Goal: Task Accomplishment & Management: Complete application form

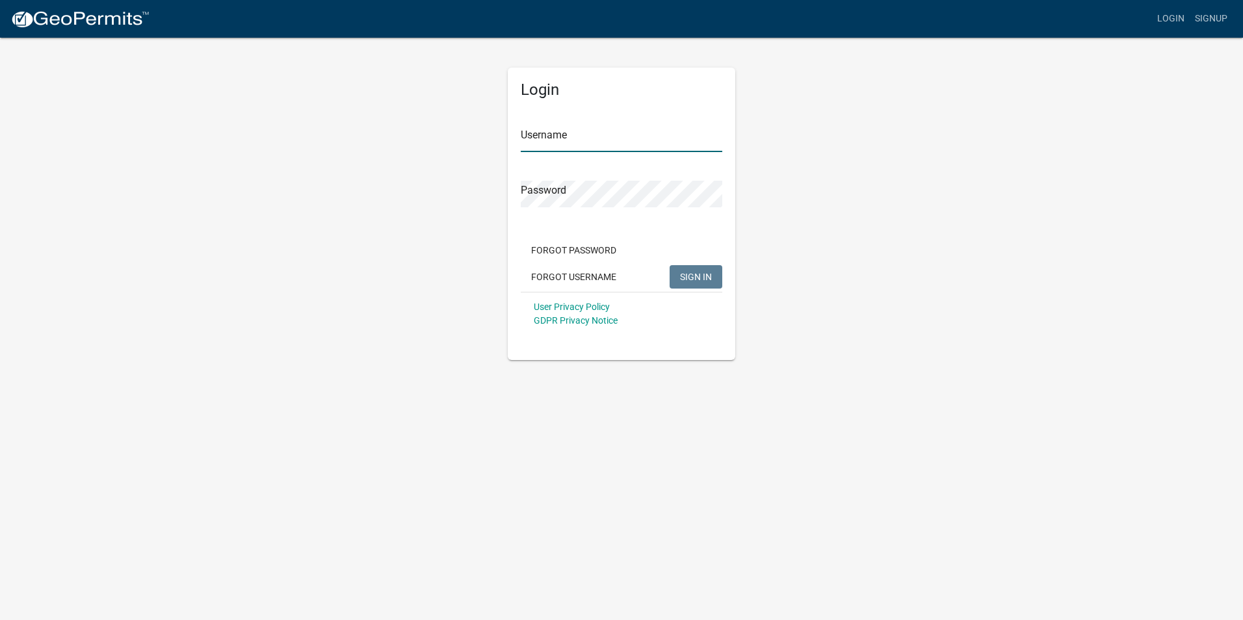
click at [551, 142] on input "Username" at bounding box center [622, 139] width 202 height 27
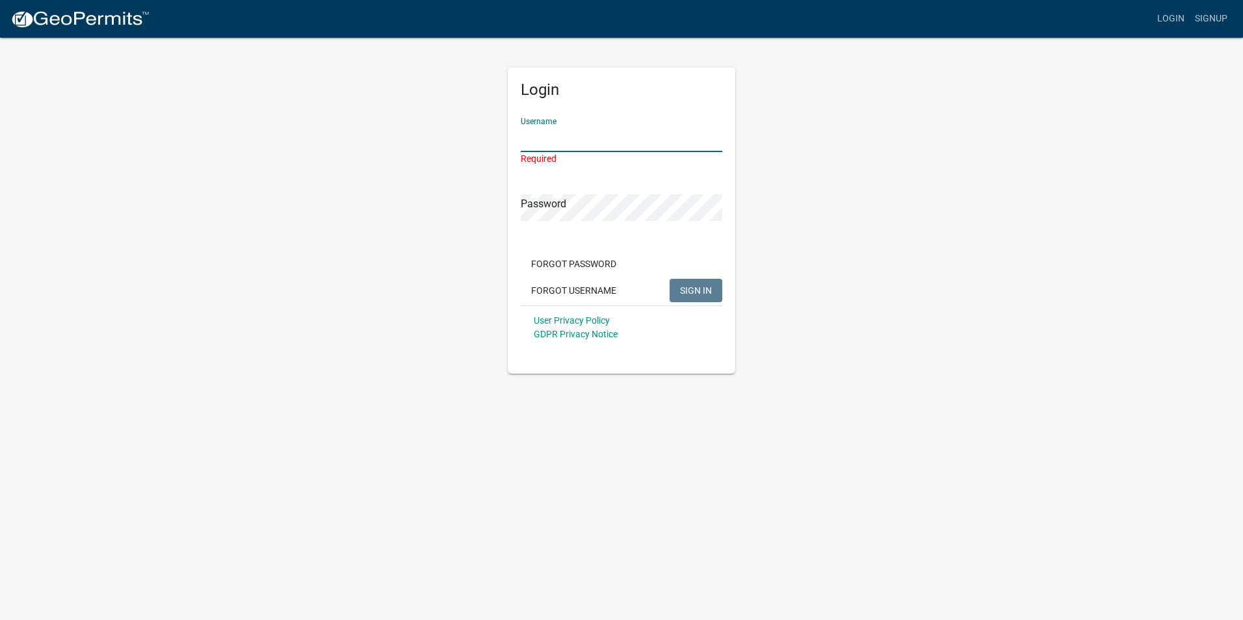
paste input "Trinityair18"
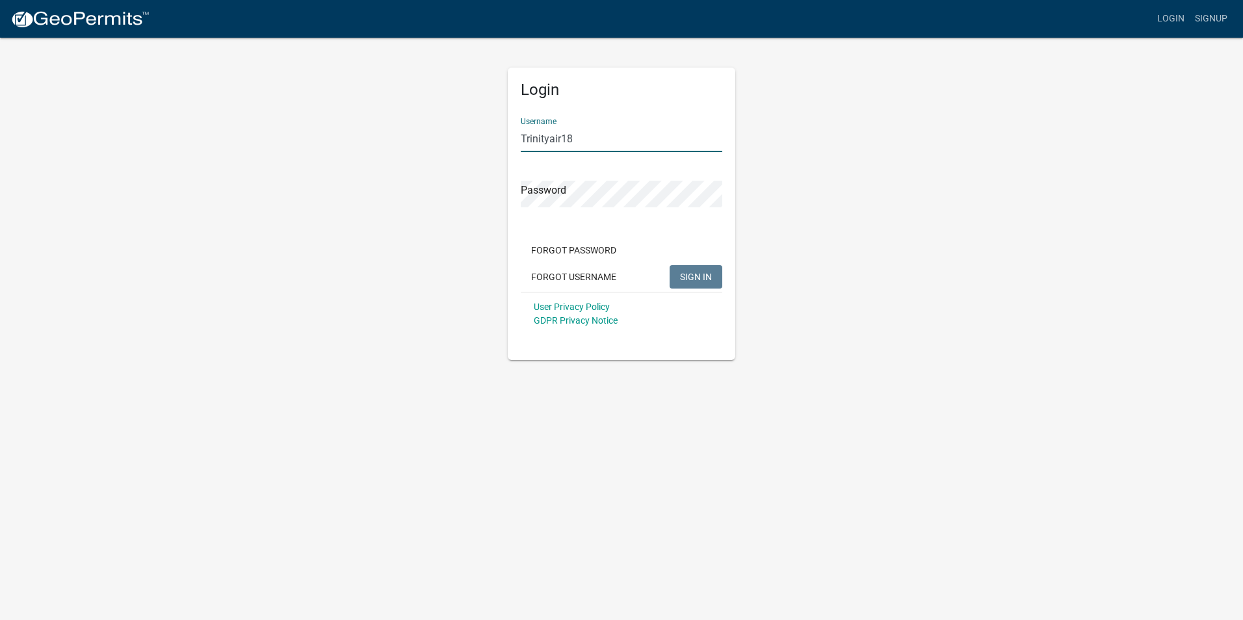
type input "Trinityair18"
click at [691, 276] on span "SIGN IN" at bounding box center [696, 276] width 32 height 10
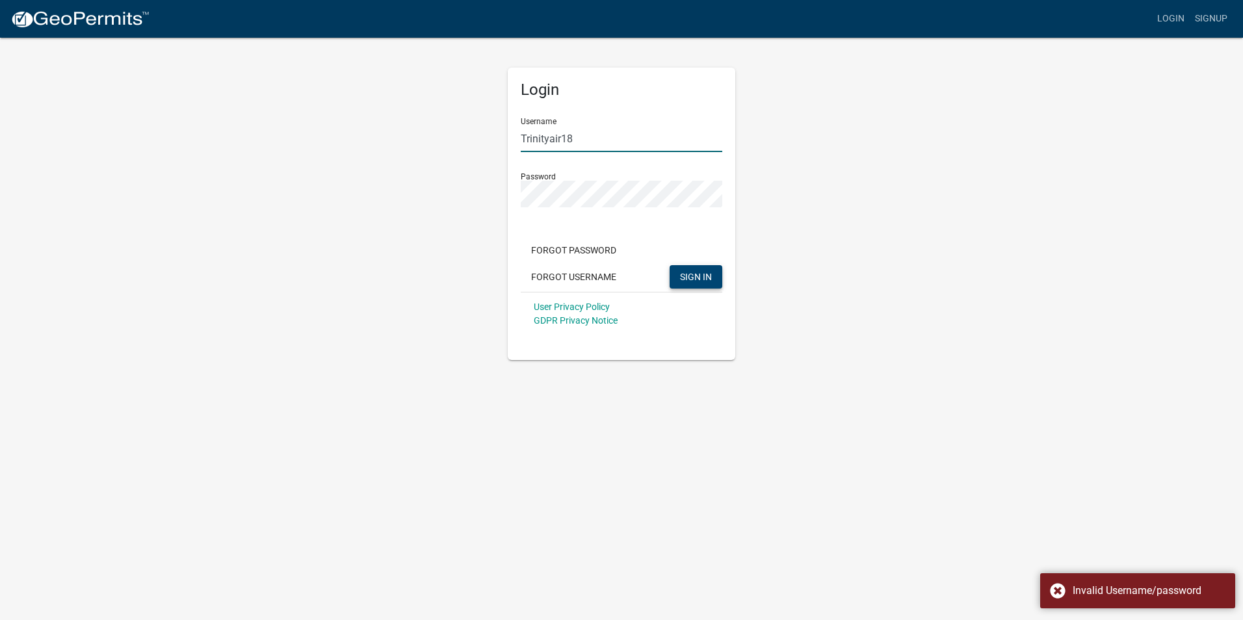
click at [598, 134] on input "Trinityair18" at bounding box center [622, 139] width 202 height 27
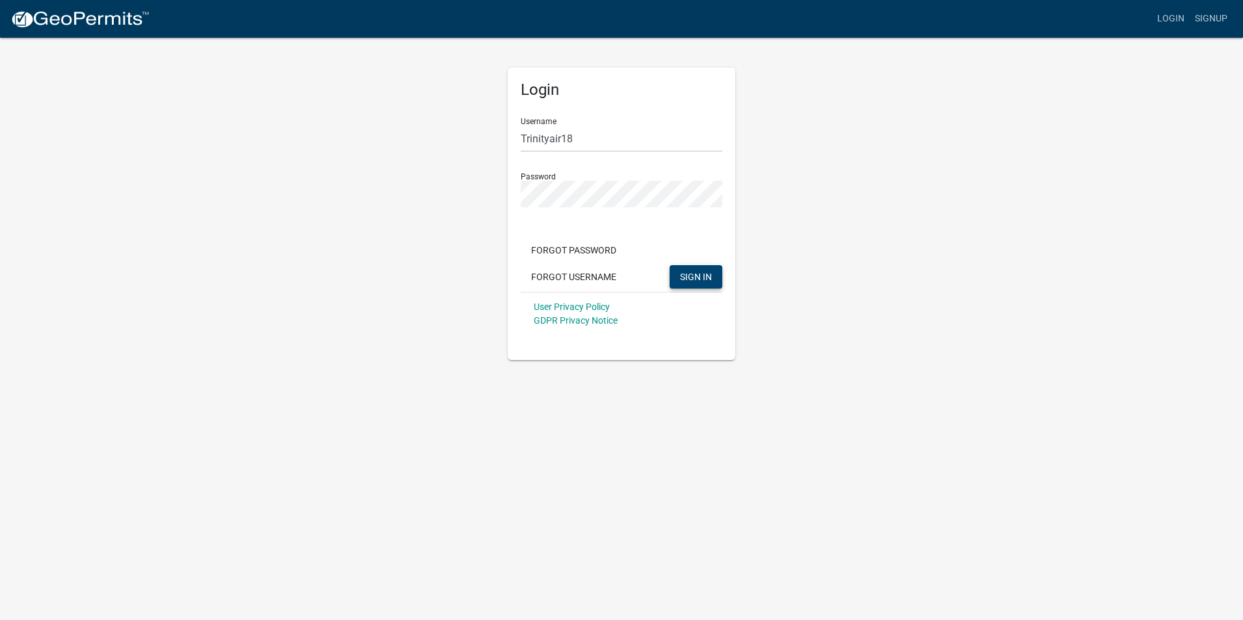
click at [762, 162] on div "Login Username Trinityair18 Password Forgot Password Forgot Username SIGN IN Us…" at bounding box center [621, 198] width 741 height 324
click at [708, 267] on button "SIGN IN" at bounding box center [696, 276] width 53 height 23
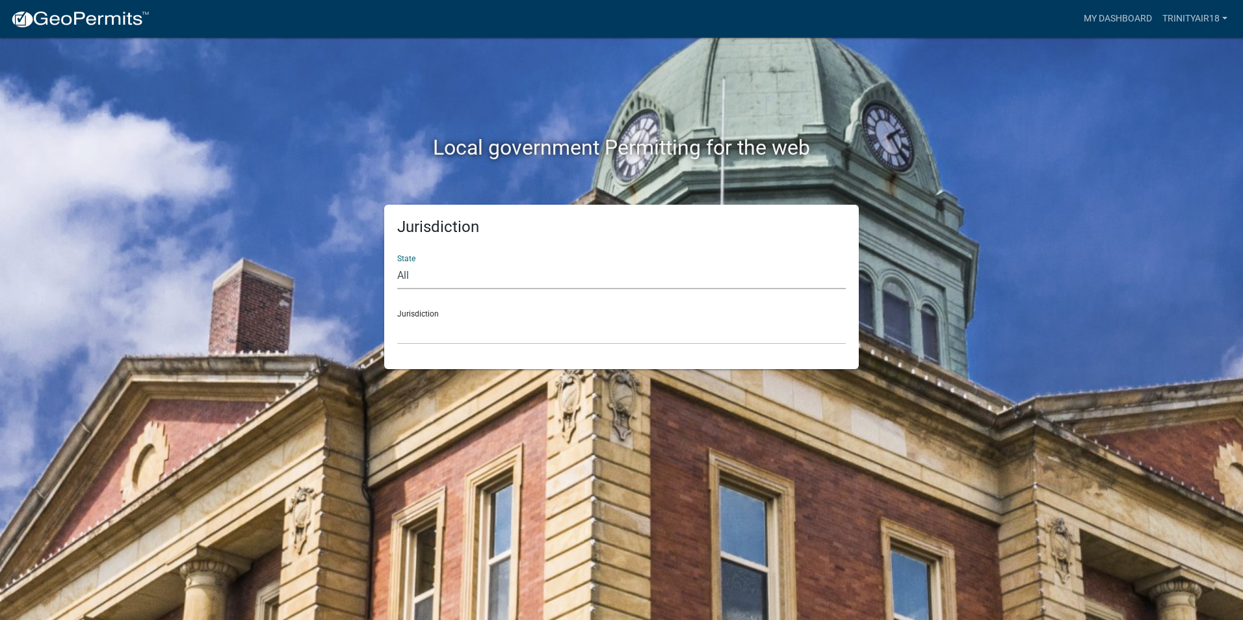
click at [514, 267] on select "All [US_STATE] [US_STATE] [US_STATE] [US_STATE] [US_STATE] [US_STATE] [US_STATE…" at bounding box center [621, 276] width 449 height 27
select select "[US_STATE]"
click at [397, 263] on select "All [US_STATE] [US_STATE] [US_STATE] [US_STATE] [US_STATE] [US_STATE] [US_STATE…" at bounding box center [621, 276] width 449 height 27
click at [462, 331] on select "[GEOGRAPHIC_DATA], [US_STATE][PERSON_NAME][GEOGRAPHIC_DATA], [US_STATE][PERSON_…" at bounding box center [621, 331] width 449 height 27
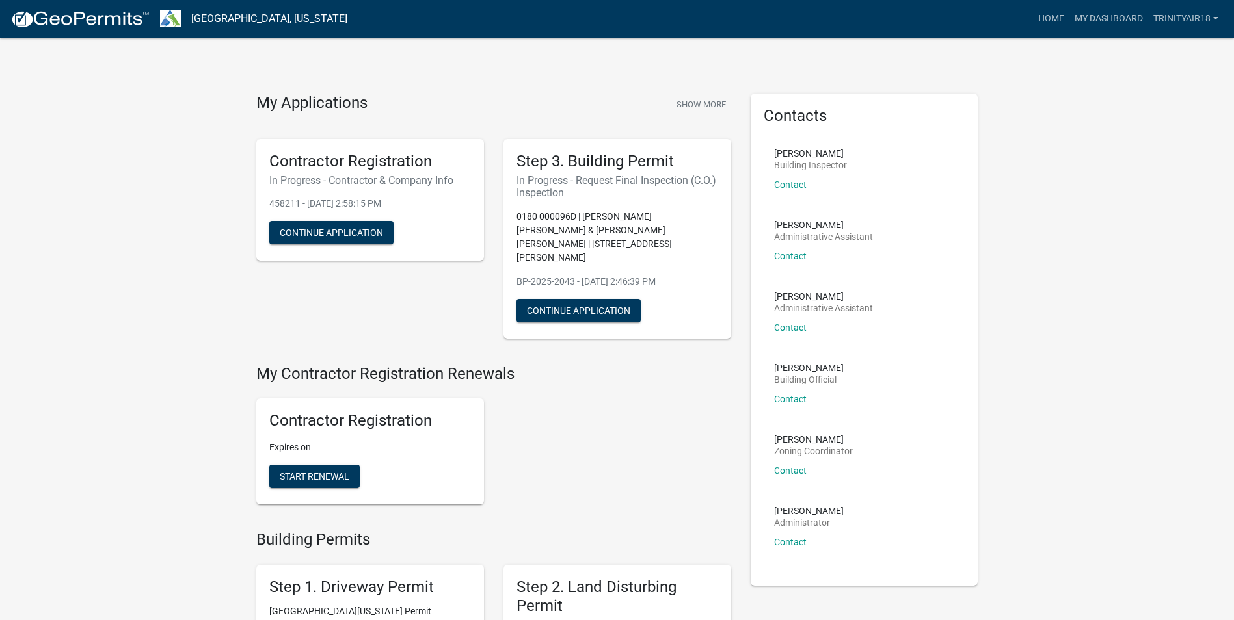
click at [322, 98] on h4 "My Applications" at bounding box center [311, 104] width 111 height 20
click at [717, 105] on button "Show More" at bounding box center [701, 104] width 60 height 21
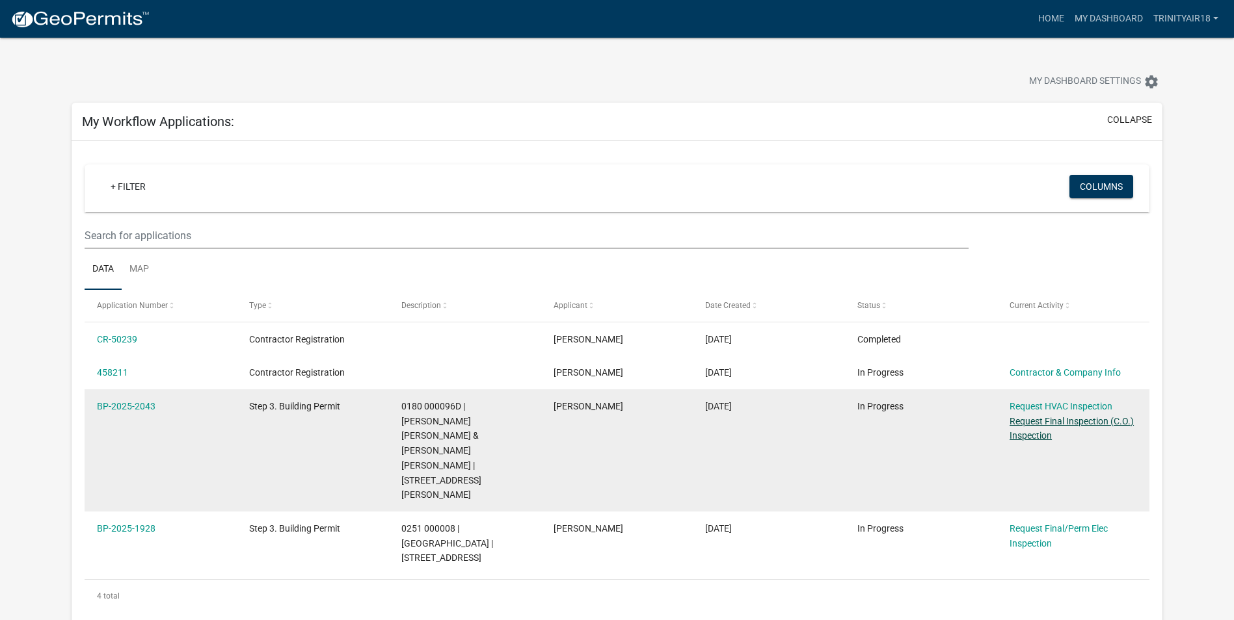
click at [1060, 422] on link "Request Final Inspection (C.O.) Inspection" at bounding box center [1071, 428] width 124 height 25
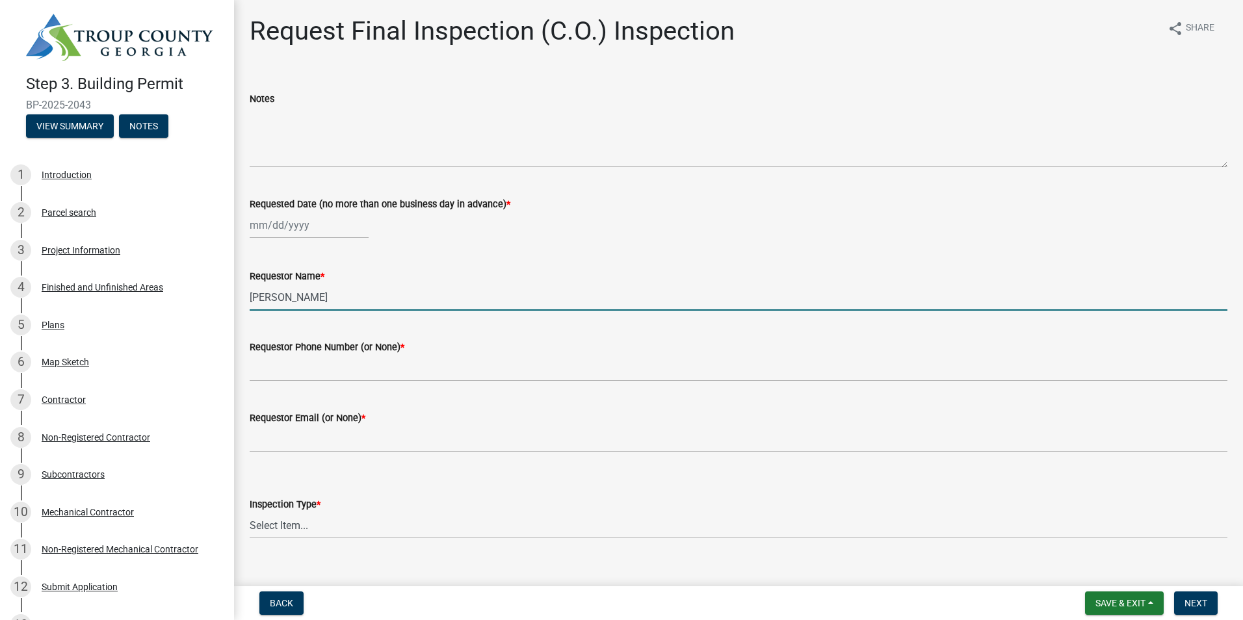
click at [327, 298] on input "[PERSON_NAME]" at bounding box center [739, 297] width 978 height 27
drag, startPoint x: 319, startPoint y: 292, endPoint x: 194, endPoint y: 292, distance: 124.9
click at [193, 293] on div "Step 3. Building Permit BP-2025-2043 View Summary Notes 1 Introduction 2 Parcel…" at bounding box center [621, 310] width 1243 height 620
click at [320, 230] on div at bounding box center [309, 225] width 119 height 27
select select "9"
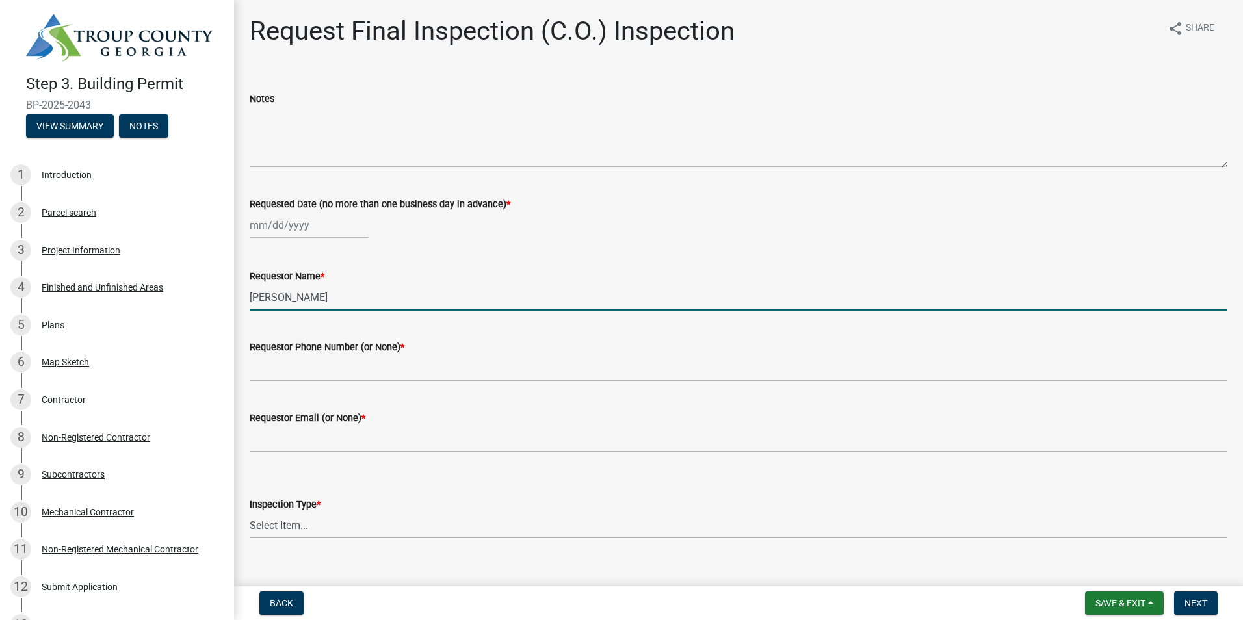
select select "2025"
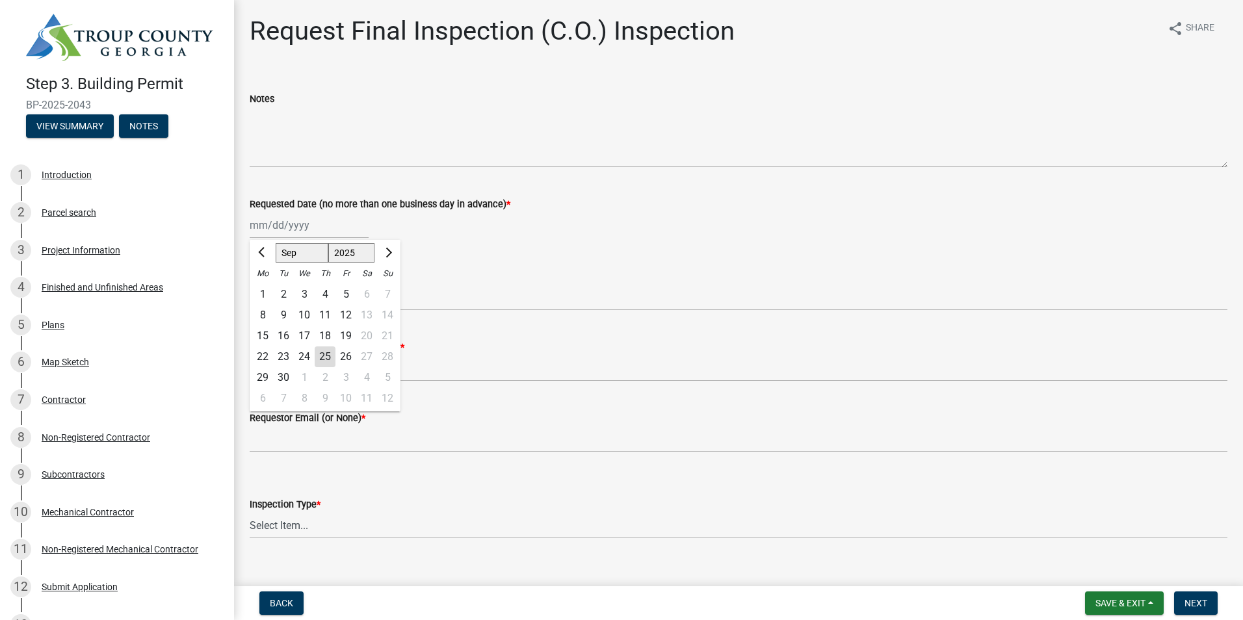
click at [351, 356] on div "26" at bounding box center [346, 357] width 21 height 21
type input "[DATE]"
click at [317, 282] on label "Requestor Name *" at bounding box center [287, 276] width 75 height 9
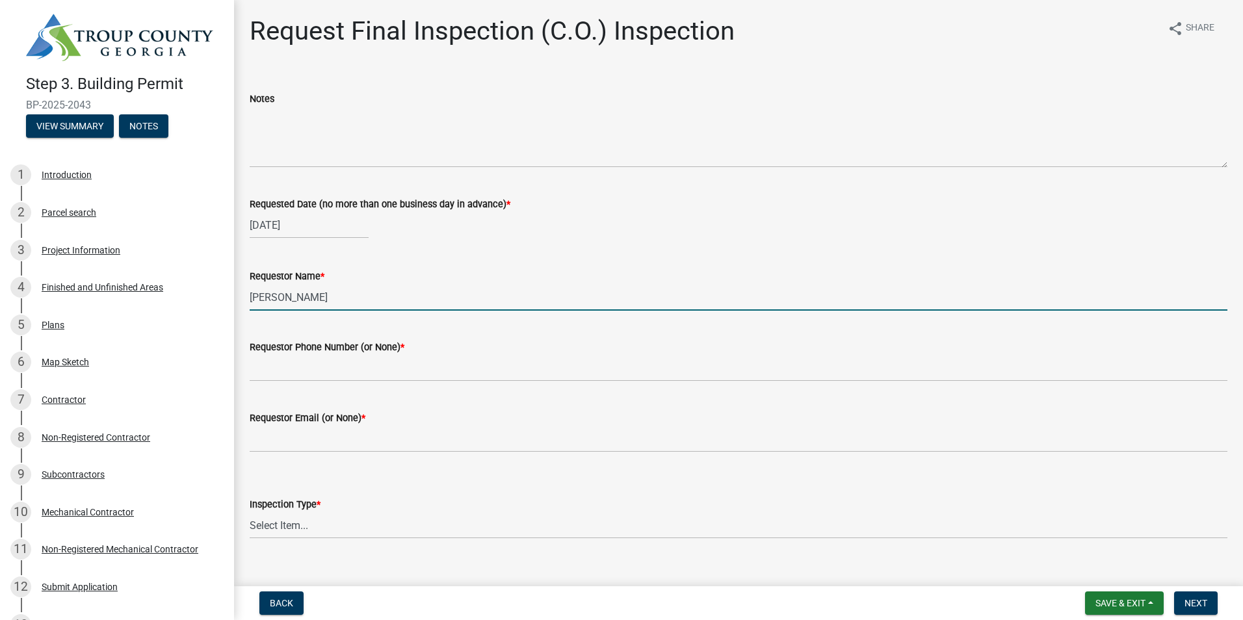
click at [317, 284] on input "[PERSON_NAME]" at bounding box center [739, 297] width 978 height 27
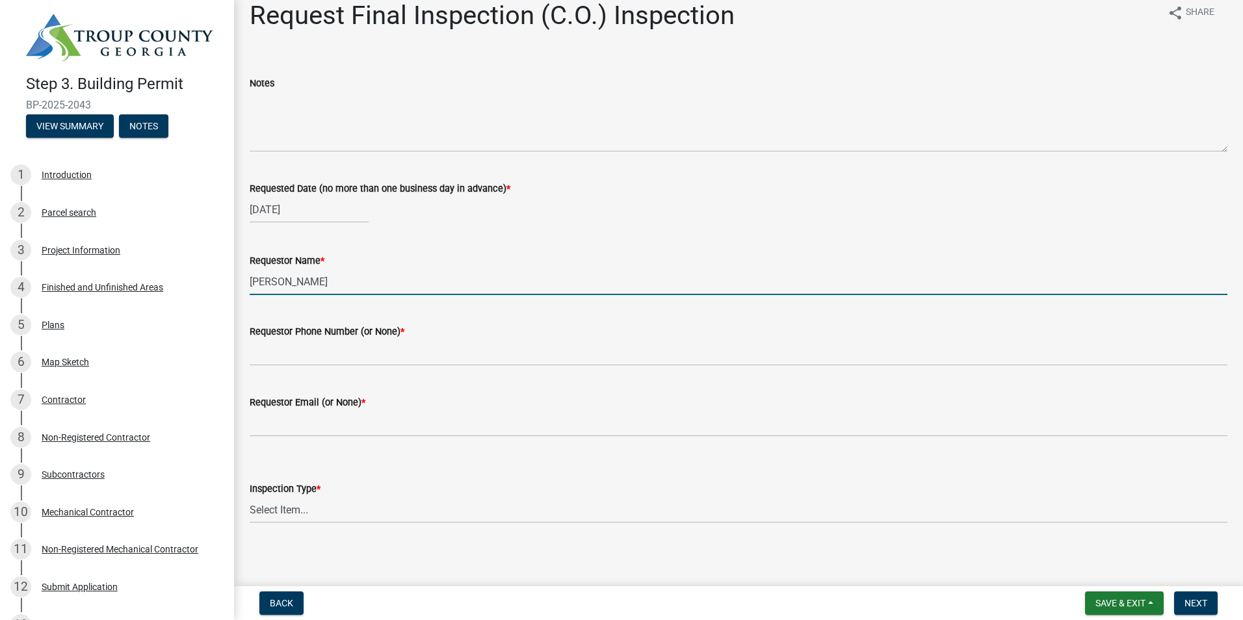
scroll to position [20, 0]
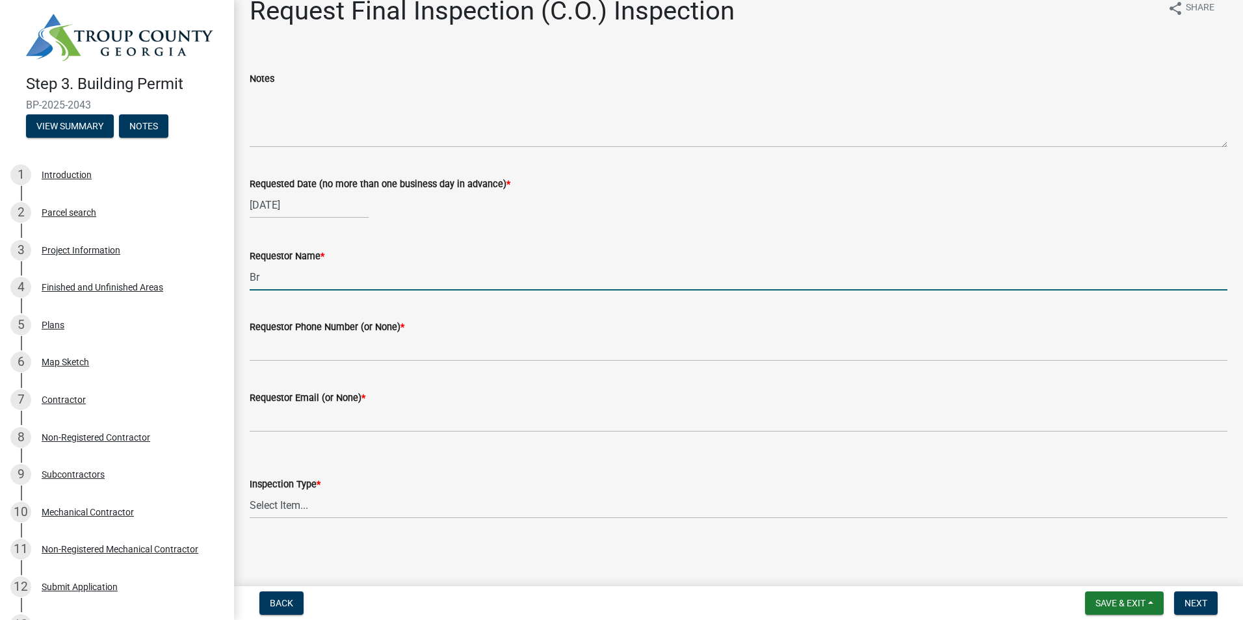
type input "B"
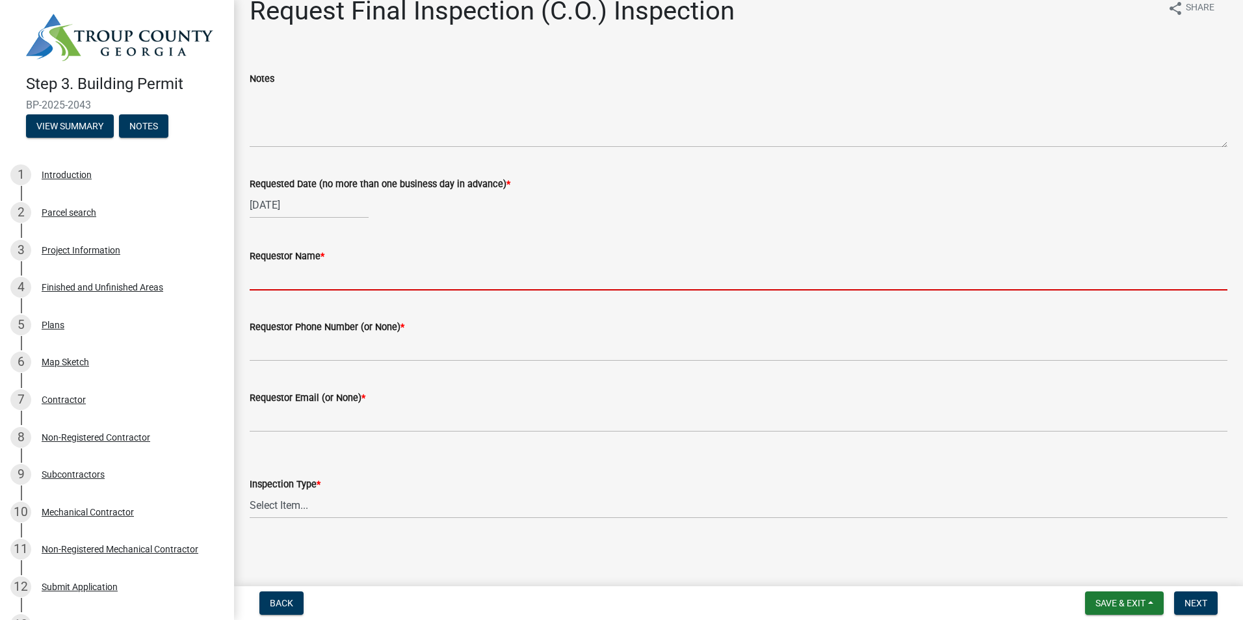
click at [287, 284] on input "Requestor Name *" at bounding box center [739, 277] width 978 height 27
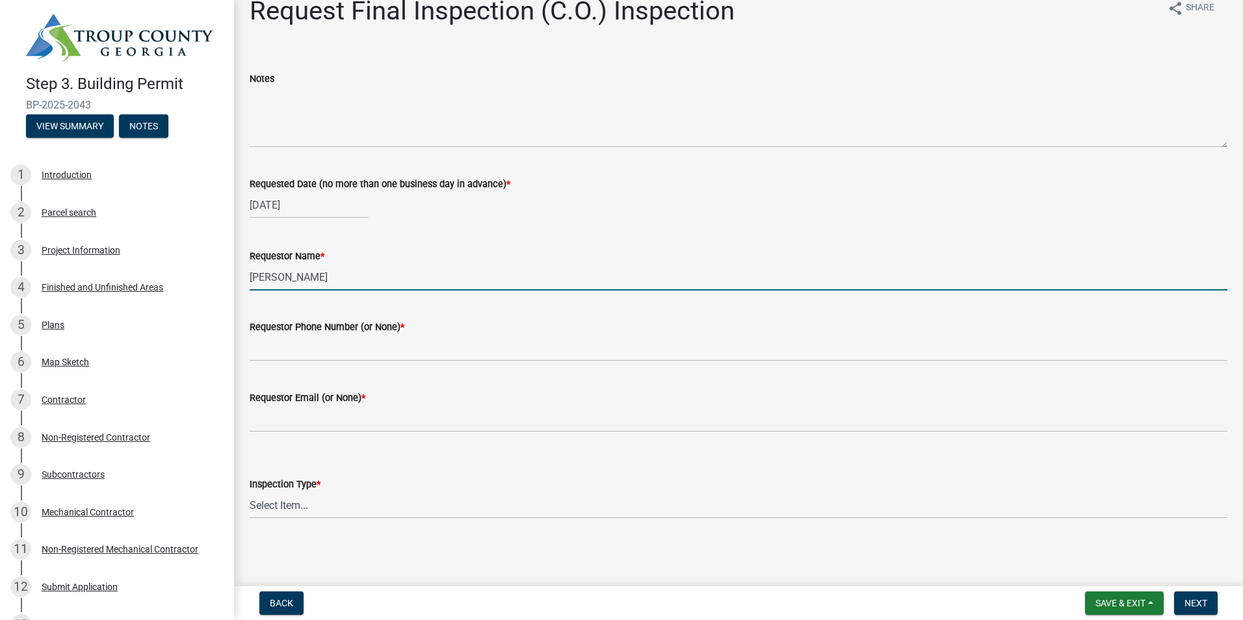
click at [304, 278] on input "[PERSON_NAME]" at bounding box center [739, 277] width 978 height 27
type input "[PERSON_NAME]"
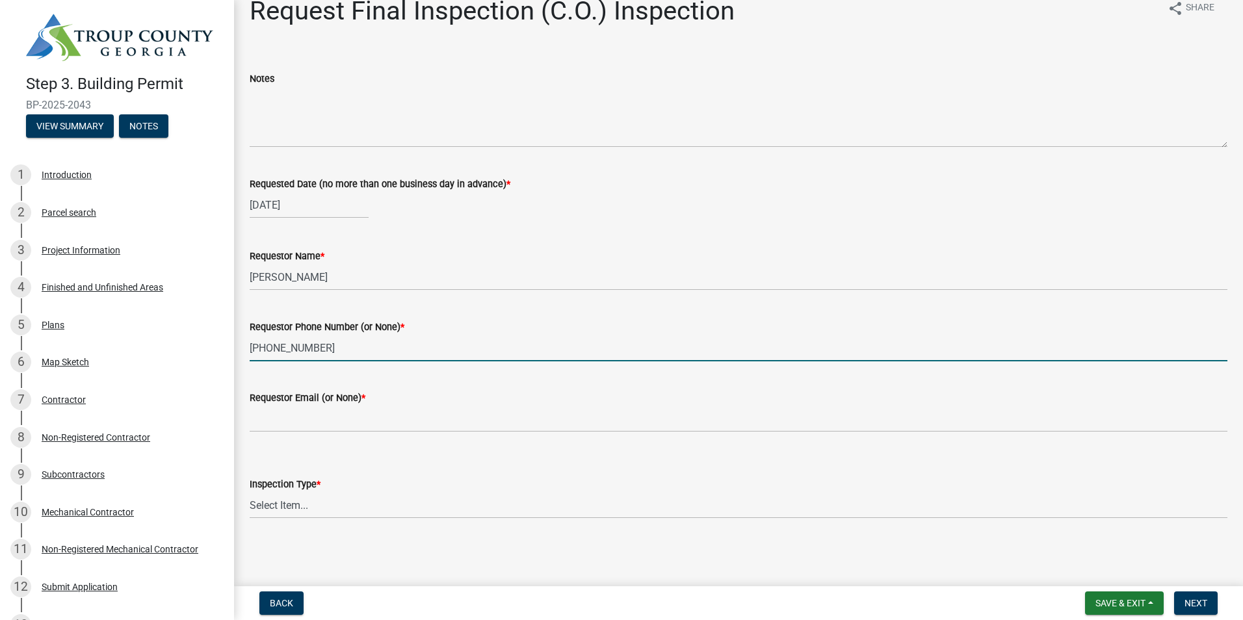
click at [349, 342] on input "[PHONE_NUMBER]" at bounding box center [739, 348] width 978 height 27
type input "[PHONE_NUMBER]"
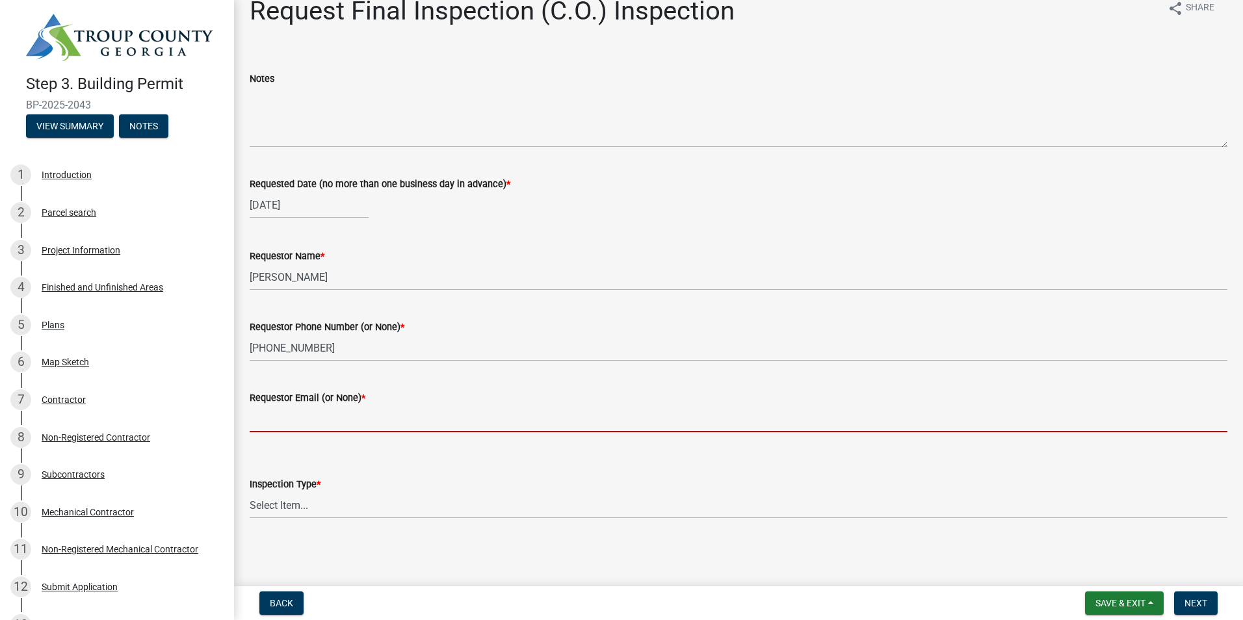
click at [294, 414] on input "Requestor Email (or None) *" at bounding box center [739, 419] width 978 height 27
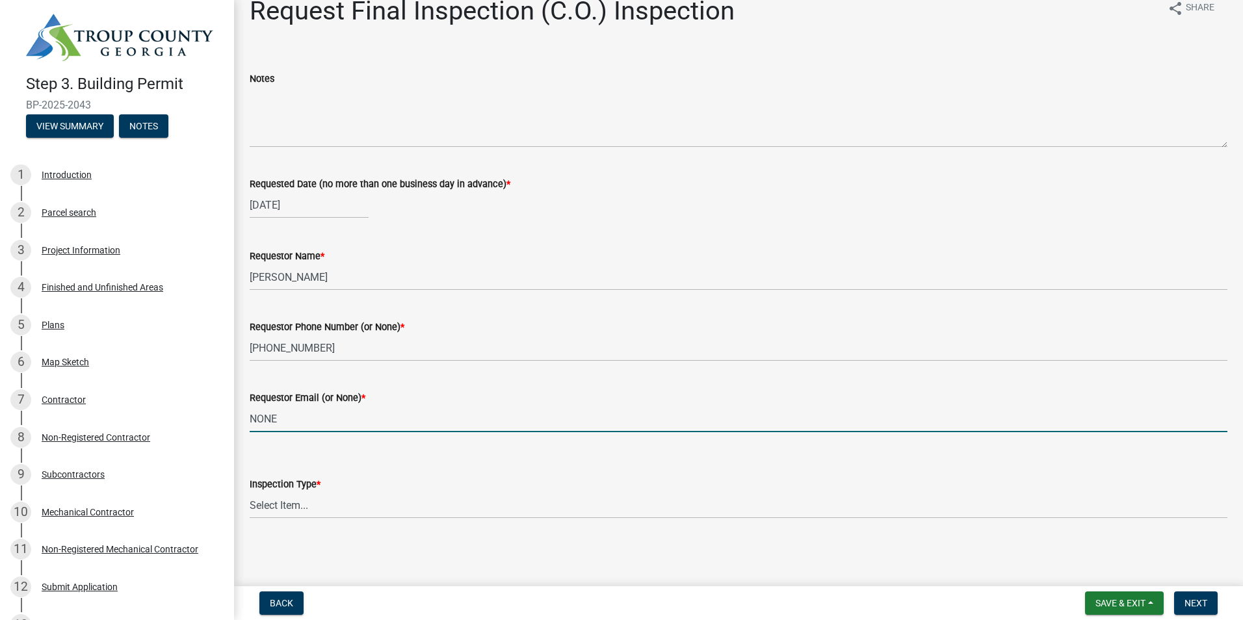
type input "NONE"
click at [286, 503] on select "Select Item... Final Inspection (C.O.)" at bounding box center [739, 505] width 978 height 27
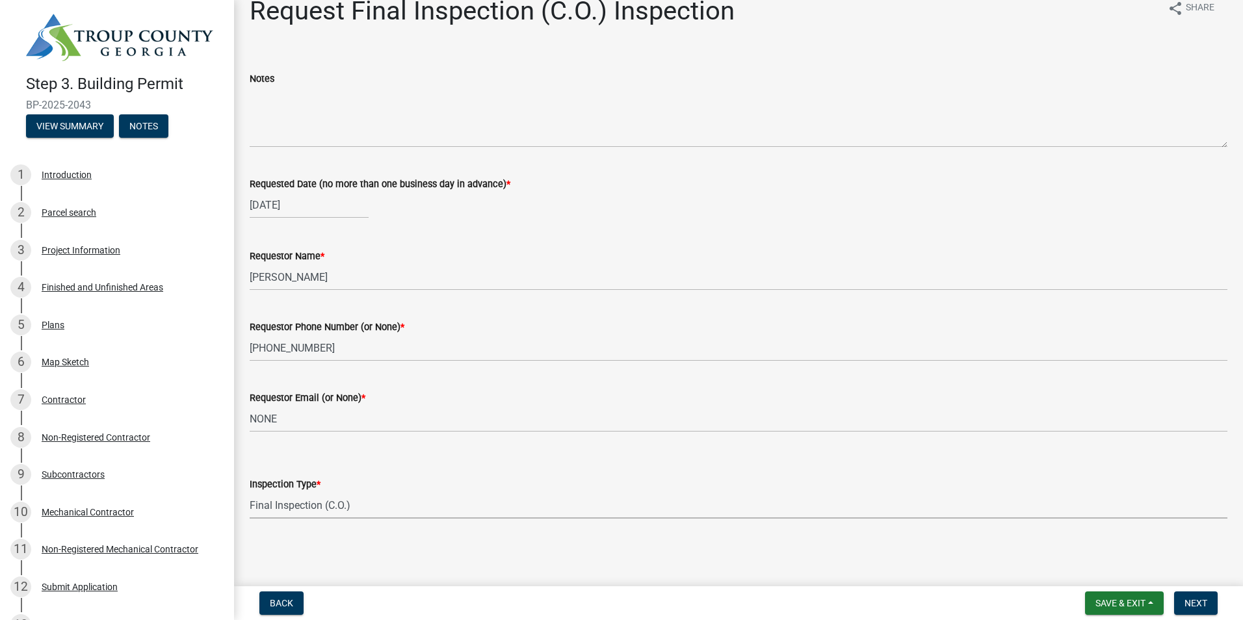
click at [250, 492] on select "Select Item... Final Inspection (C.O.)" at bounding box center [739, 505] width 978 height 27
select select "6c928486-1faa-4d04-9598-905eebfdff84"
click at [1188, 603] on span "Next" at bounding box center [1196, 603] width 23 height 10
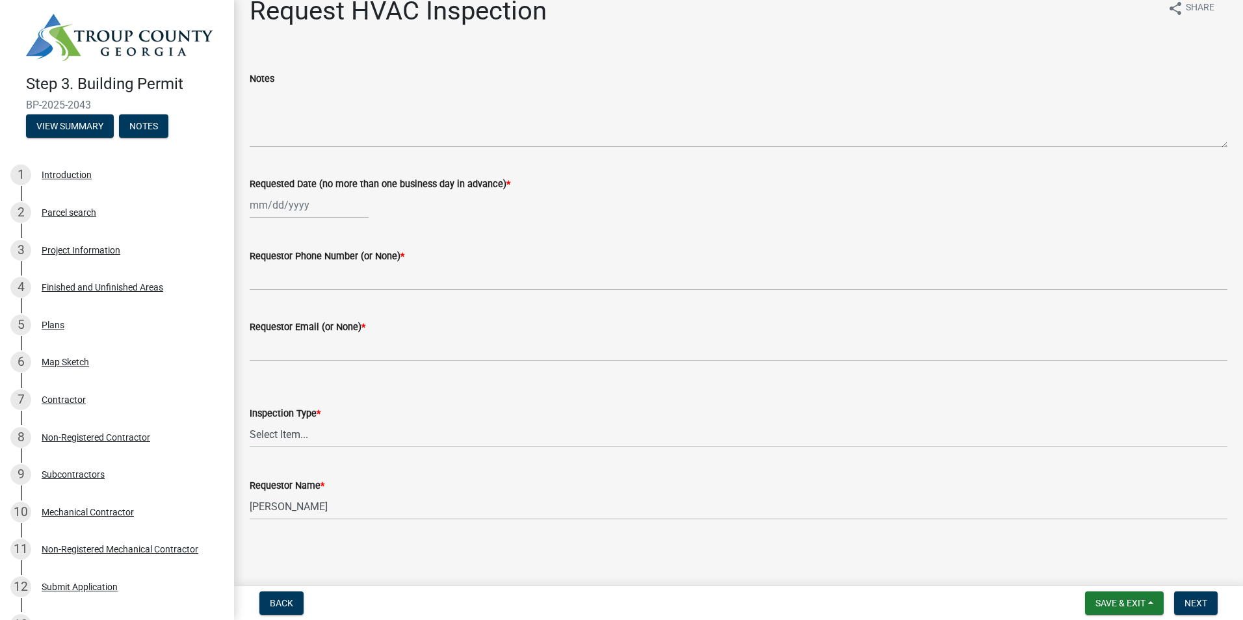
scroll to position [0, 0]
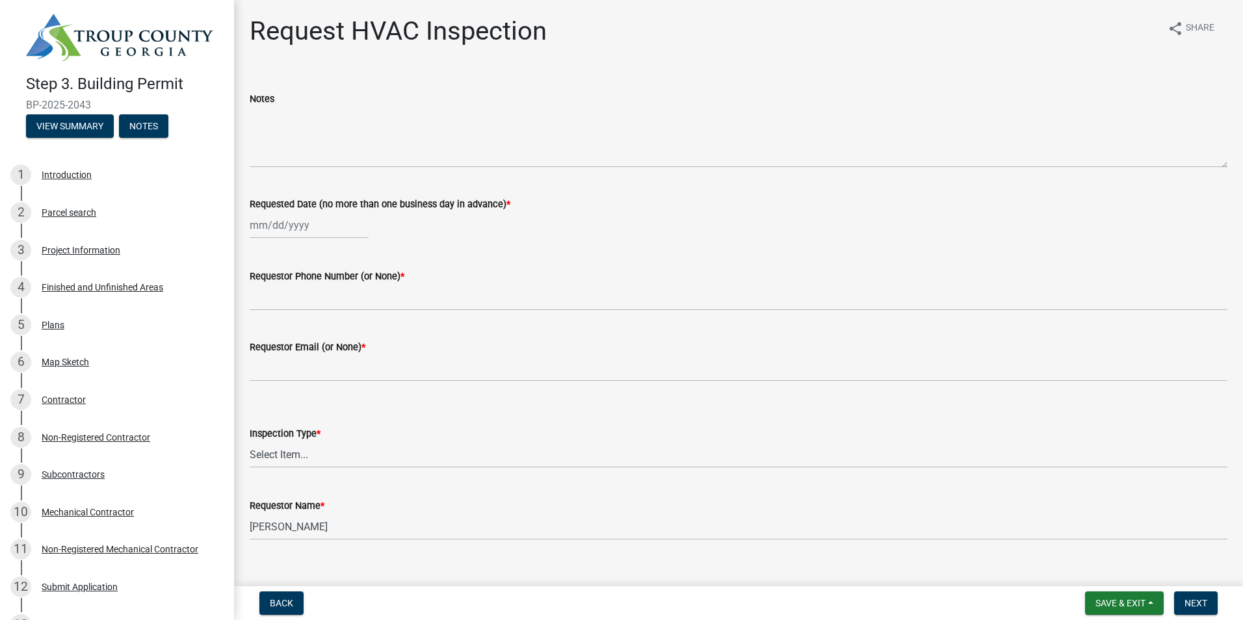
select select "9"
select select "2025"
click at [313, 224] on div "[PERSON_NAME] Feb Mar Apr [PERSON_NAME][DATE] Oct Nov [DATE] 1526 1527 1528 152…" at bounding box center [309, 225] width 119 height 27
click at [342, 356] on div "26" at bounding box center [346, 357] width 21 height 21
type input "[DATE]"
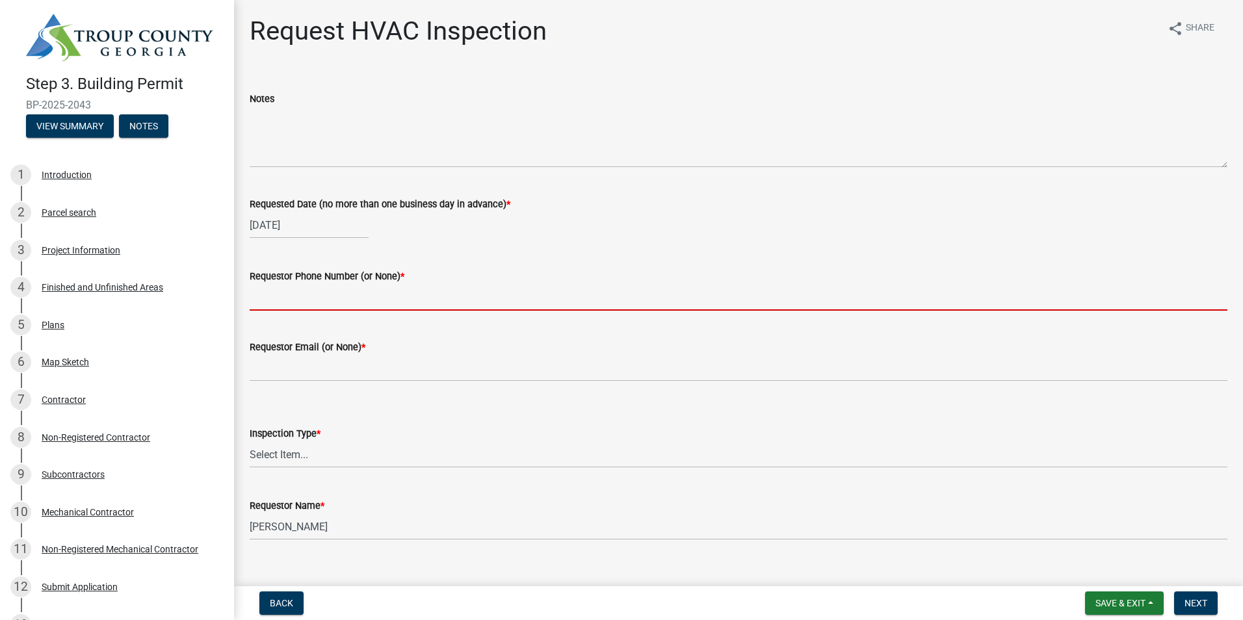
click at [311, 306] on input "Requestor Phone Number (or None) *" at bounding box center [739, 297] width 978 height 27
type input "[PHONE_NUMBER]"
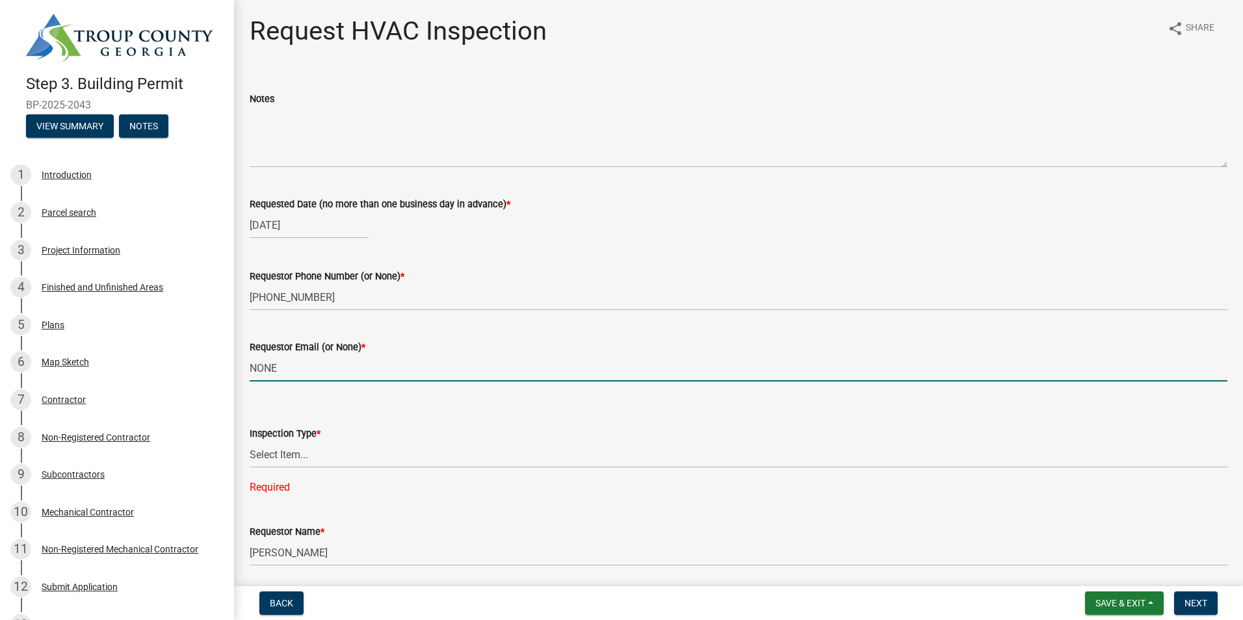
click at [308, 362] on input "NONE" at bounding box center [739, 368] width 978 height 27
drag, startPoint x: 287, startPoint y: 362, endPoint x: 241, endPoint y: 359, distance: 46.2
click at [241, 359] on div "Requestor Email (or None) * NONE" at bounding box center [739, 351] width 998 height 60
type input "None"
click at [477, 346] on div "Requestor Email (or None) *" at bounding box center [739, 347] width 978 height 16
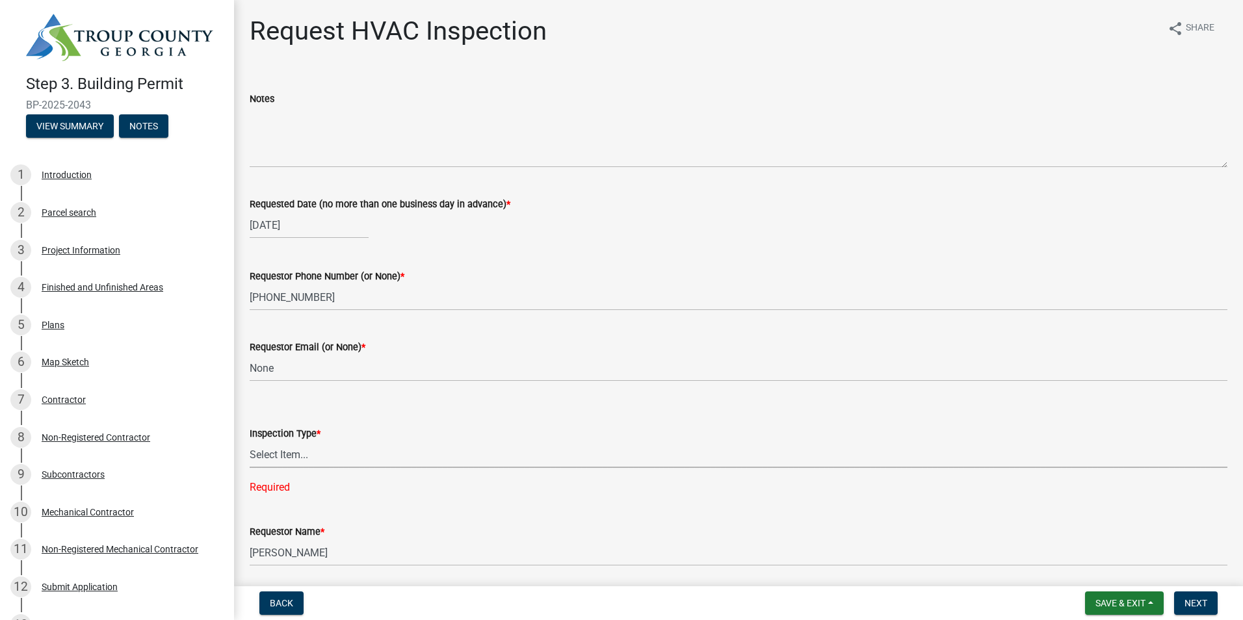
click at [318, 458] on select "Select Item... HVAC" at bounding box center [739, 455] width 978 height 27
click at [250, 442] on select "Select Item... HVAC" at bounding box center [739, 455] width 978 height 27
select select "9f61f643-e90c-48cb-862c-7dc940cfcd85"
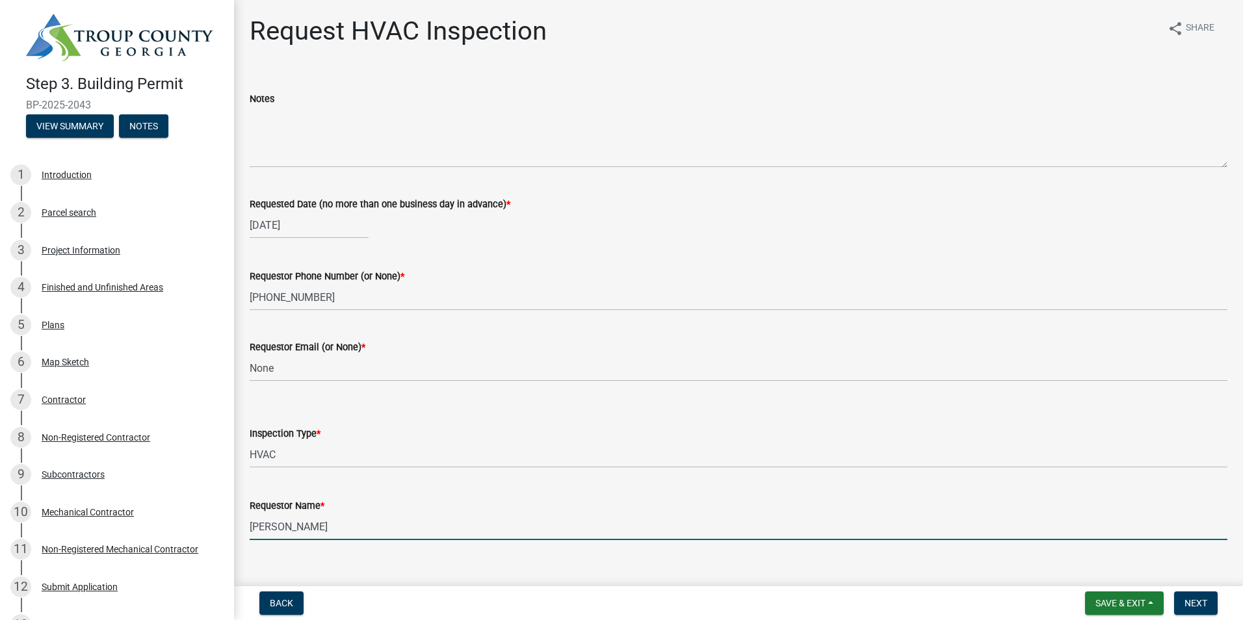
drag, startPoint x: 328, startPoint y: 525, endPoint x: 237, endPoint y: 536, distance: 91.7
click at [237, 536] on div "Request HVAC Inspection share Share Notes Requested Date (no more than one busi…" at bounding box center [738, 289] width 1009 height 547
type input "B"
click at [689, 523] on input "[PERSON_NAME]" at bounding box center [739, 527] width 978 height 27
type input "[PERSON_NAME]"
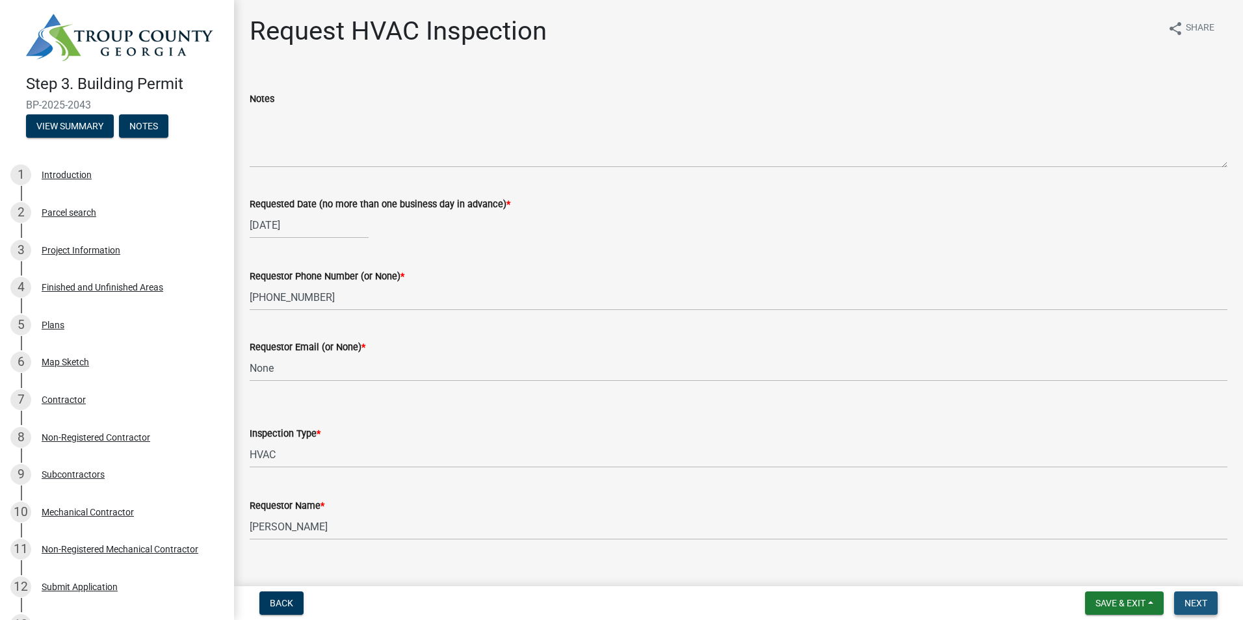
click at [1210, 607] on button "Next" at bounding box center [1197, 603] width 44 height 23
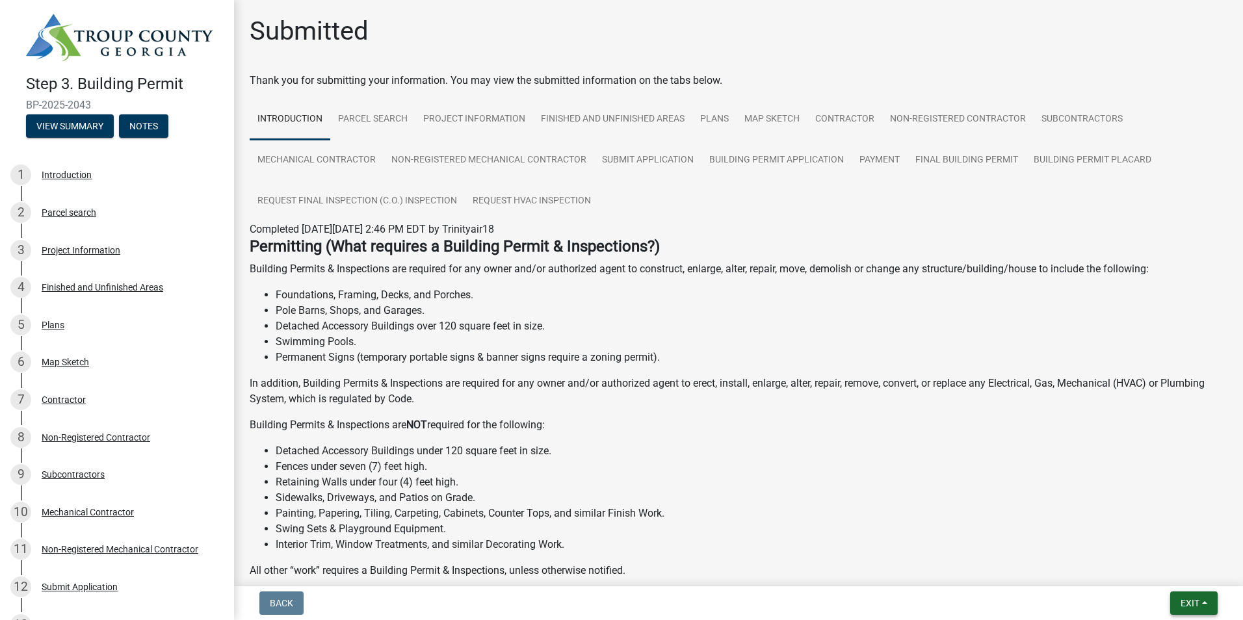
click at [1181, 596] on button "Exit" at bounding box center [1194, 603] width 47 height 23
click at [1148, 544] on button "Save" at bounding box center [1166, 538] width 104 height 31
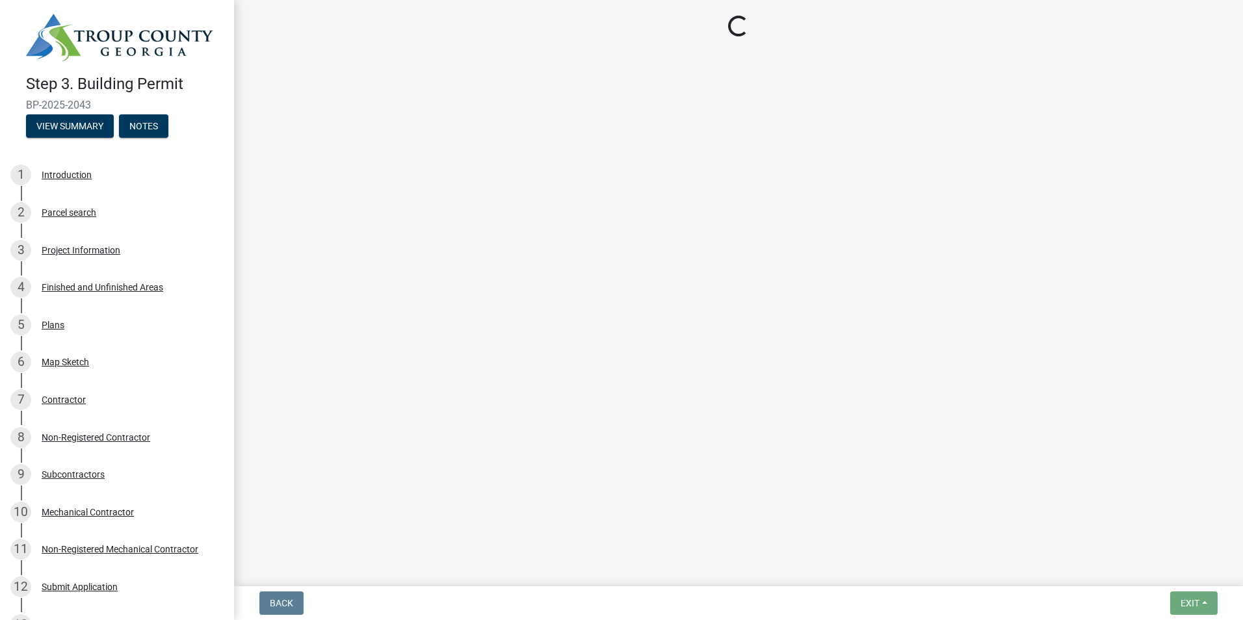
select select "6c928486-1faa-4d04-9598-905eebfdff84"
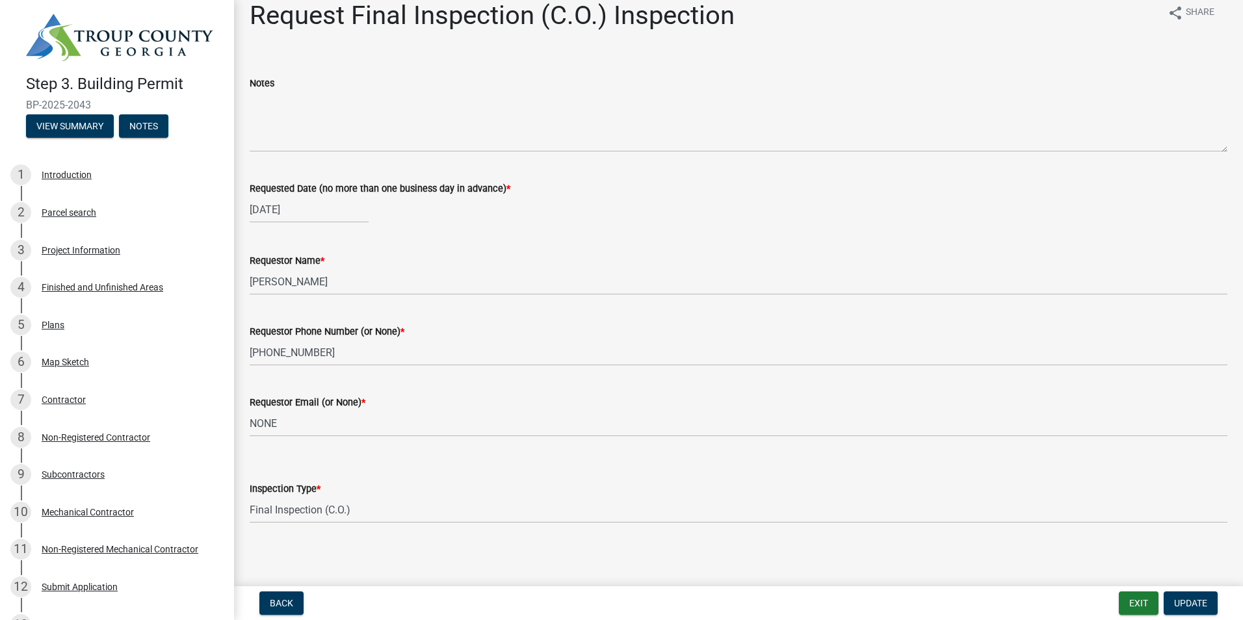
scroll to position [20, 0]
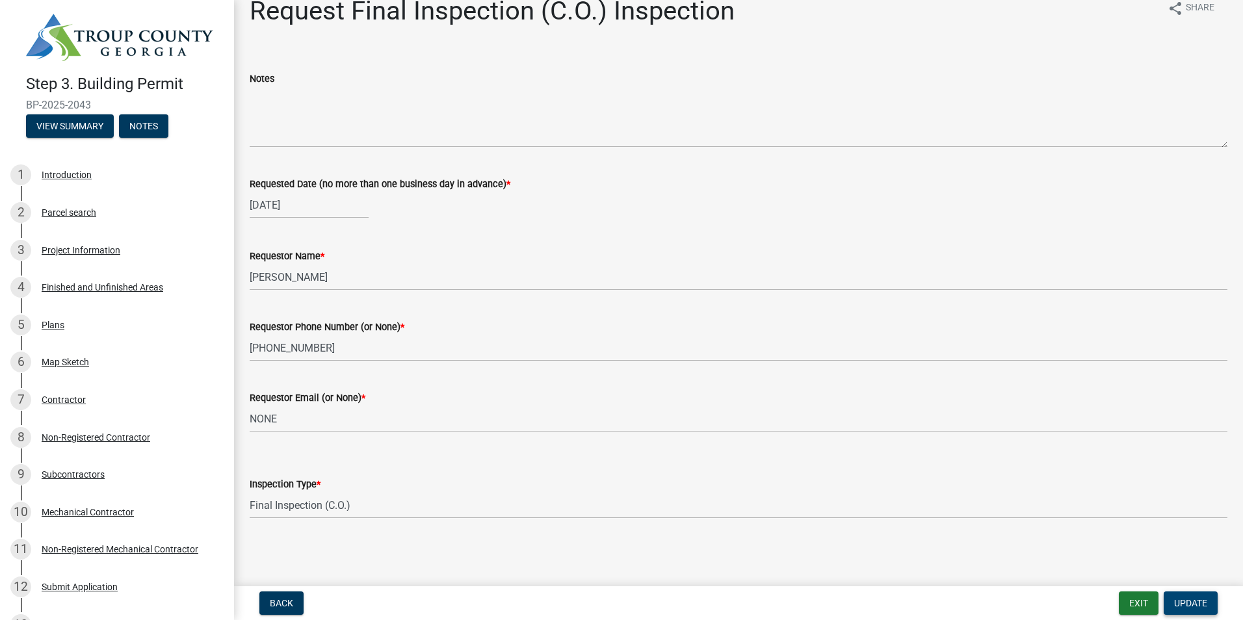
click at [1205, 609] on span "Update" at bounding box center [1191, 603] width 33 height 10
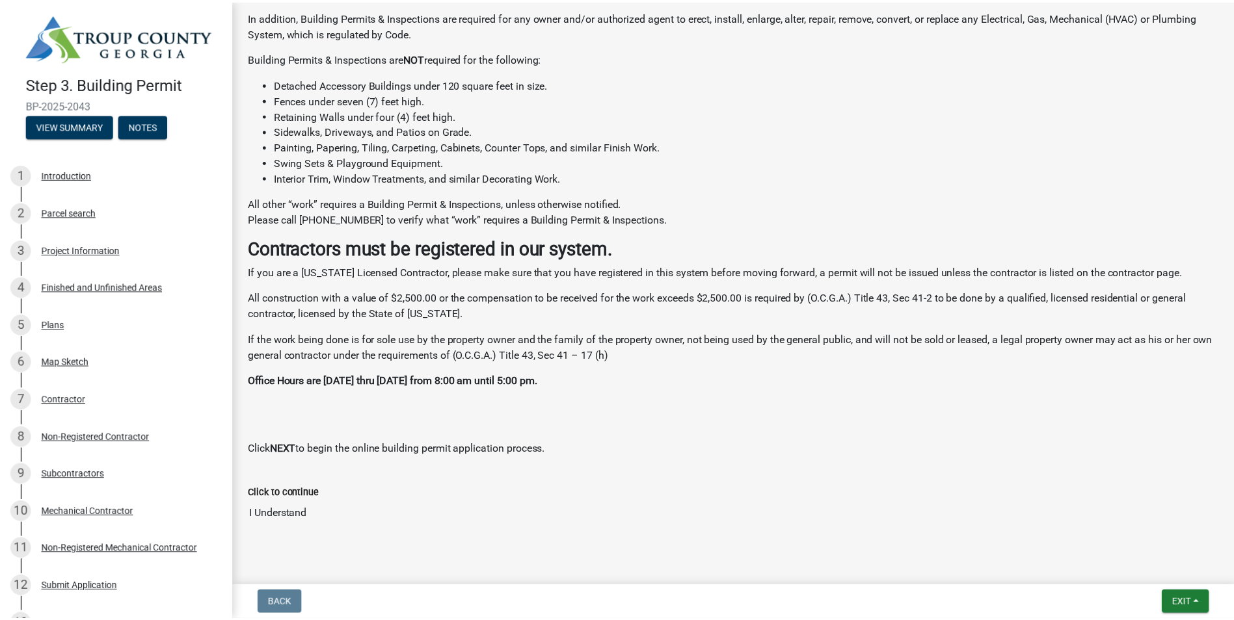
scroll to position [390, 0]
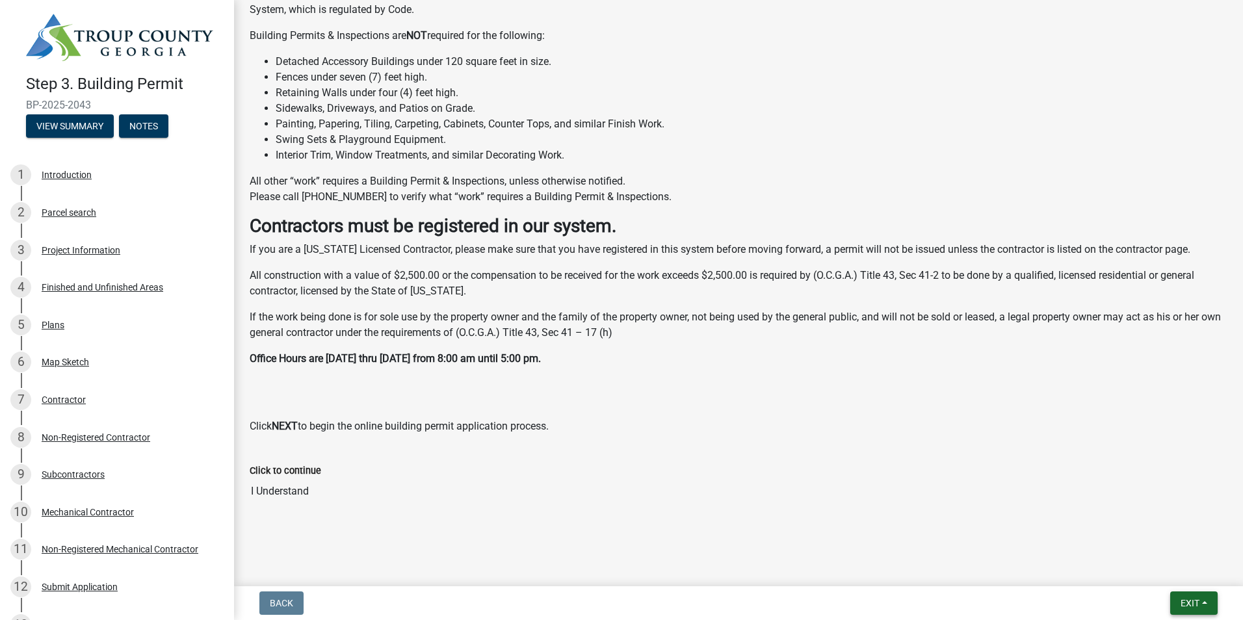
click at [1184, 607] on span "Exit" at bounding box center [1190, 603] width 19 height 10
click at [1174, 574] on button "Save & Exit" at bounding box center [1166, 569] width 104 height 31
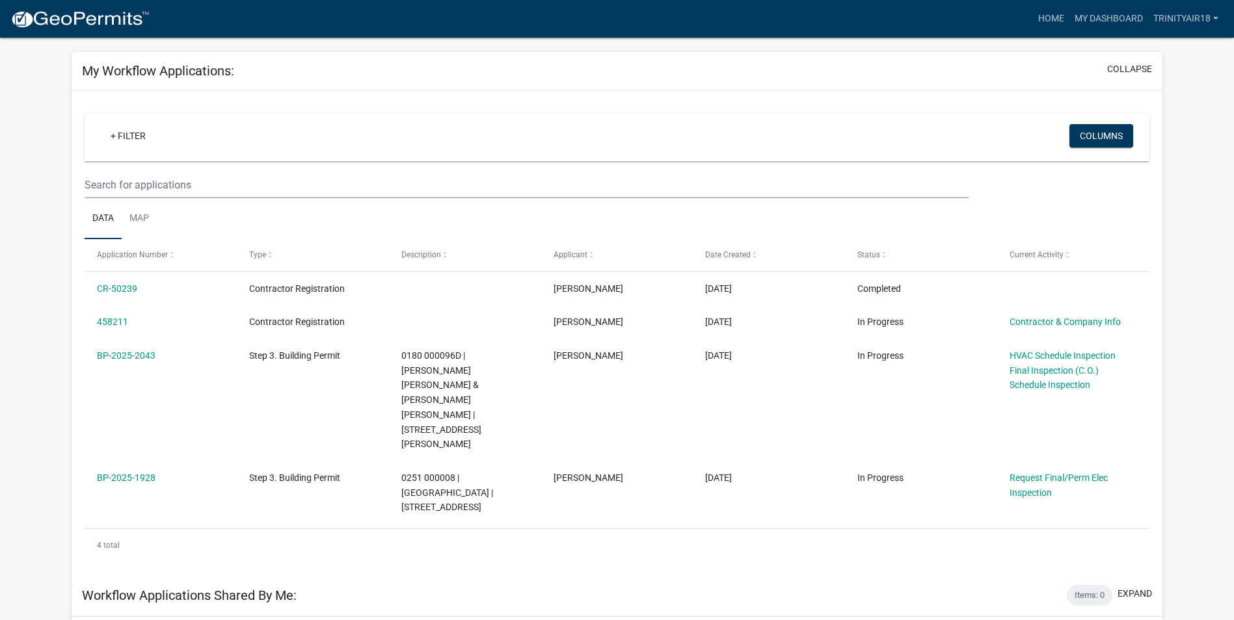
scroll to position [130, 0]
